Goal: Find specific page/section: Find specific page/section

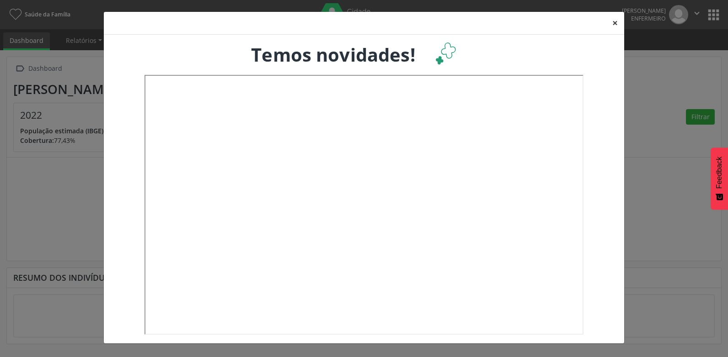
click at [616, 19] on button "×" at bounding box center [615, 23] width 18 height 22
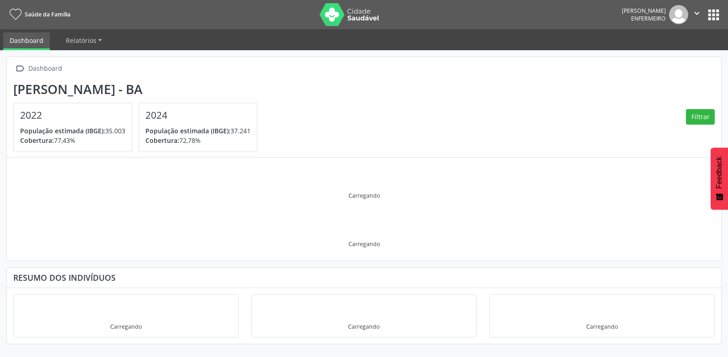
click at [716, 11] on button "apps" at bounding box center [713, 15] width 16 height 16
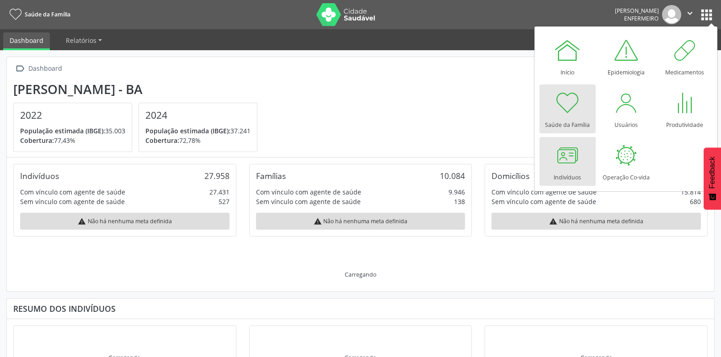
click at [575, 165] on div at bounding box center [567, 155] width 27 height 27
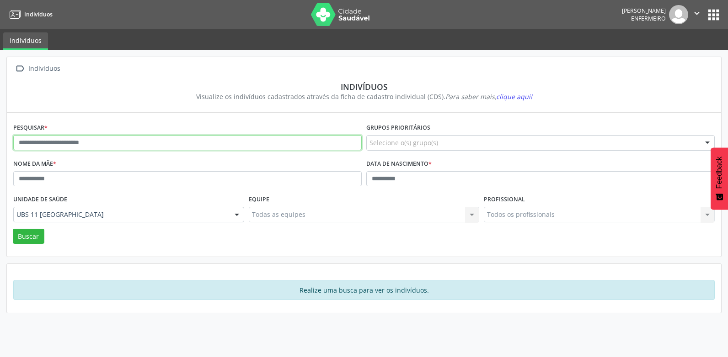
click at [138, 137] on input "text" at bounding box center [187, 143] width 348 height 16
type input "**********"
click at [13, 229] on button "Buscar" at bounding box center [29, 237] width 32 height 16
